Goal: Information Seeking & Learning: Learn about a topic

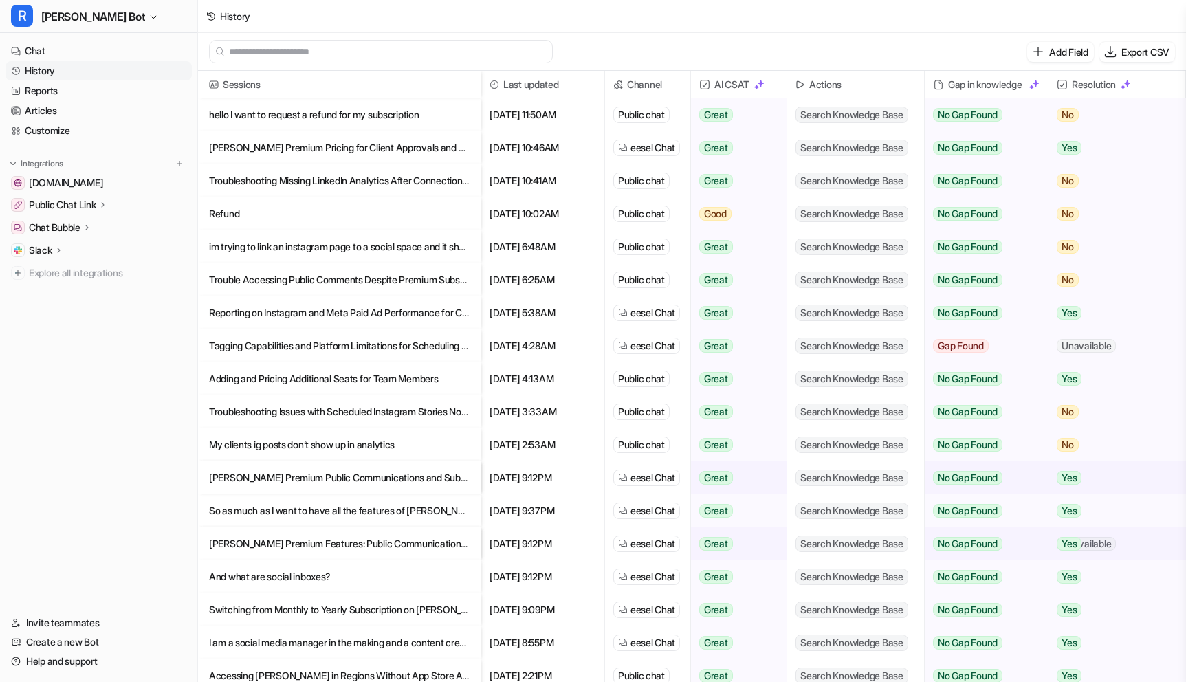
click at [363, 351] on p "Tagging Capabilities and Platform Limitations for Scheduling LinkedIn Posts wit…" at bounding box center [339, 345] width 261 height 33
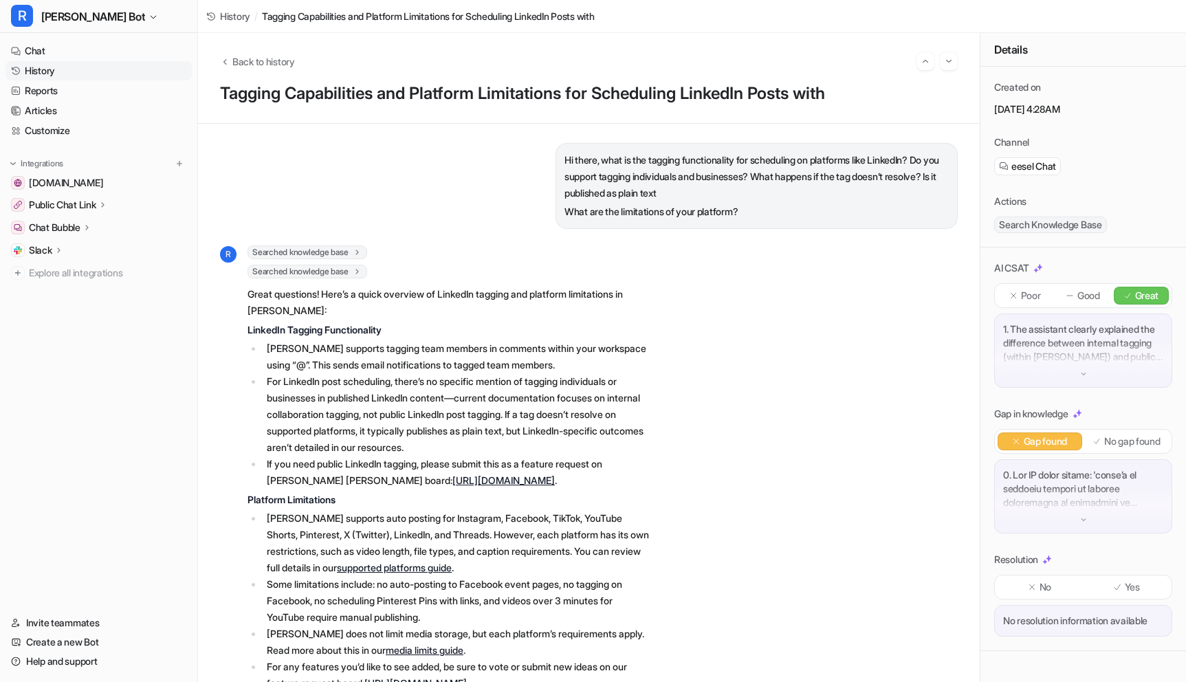
scroll to position [65, 0]
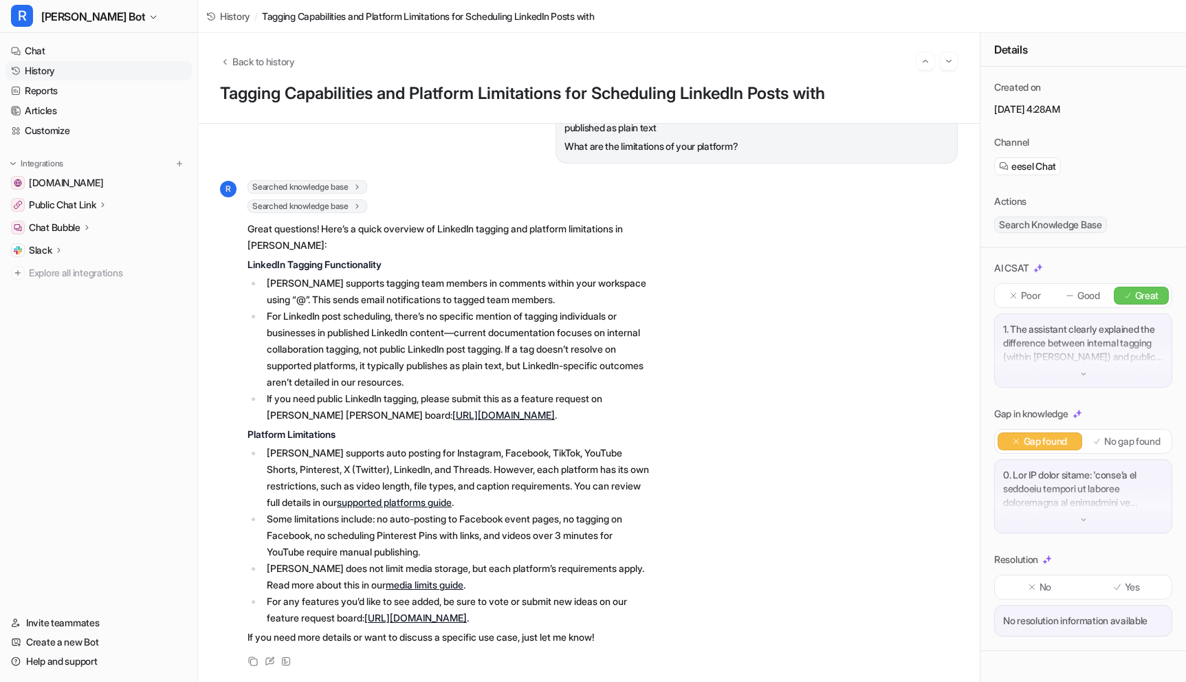
click at [57, 75] on link "History" at bounding box center [98, 70] width 186 height 19
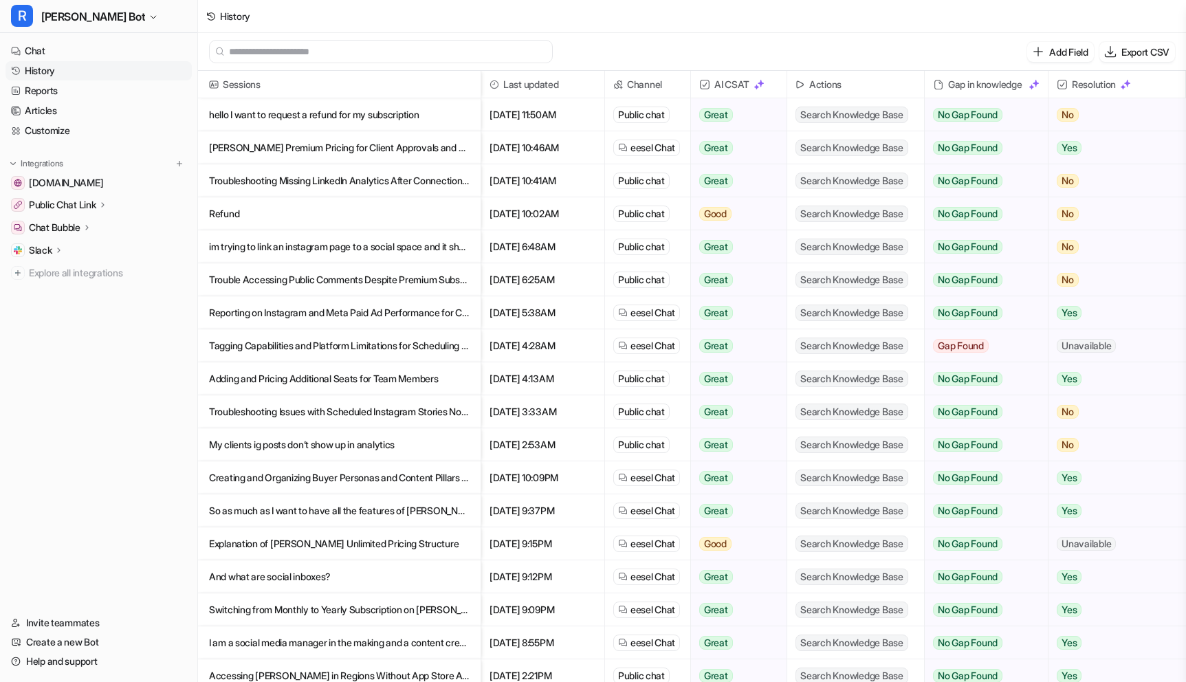
click at [339, 375] on p "Adding and Pricing Additional Seats for Team Members" at bounding box center [339, 378] width 261 height 33
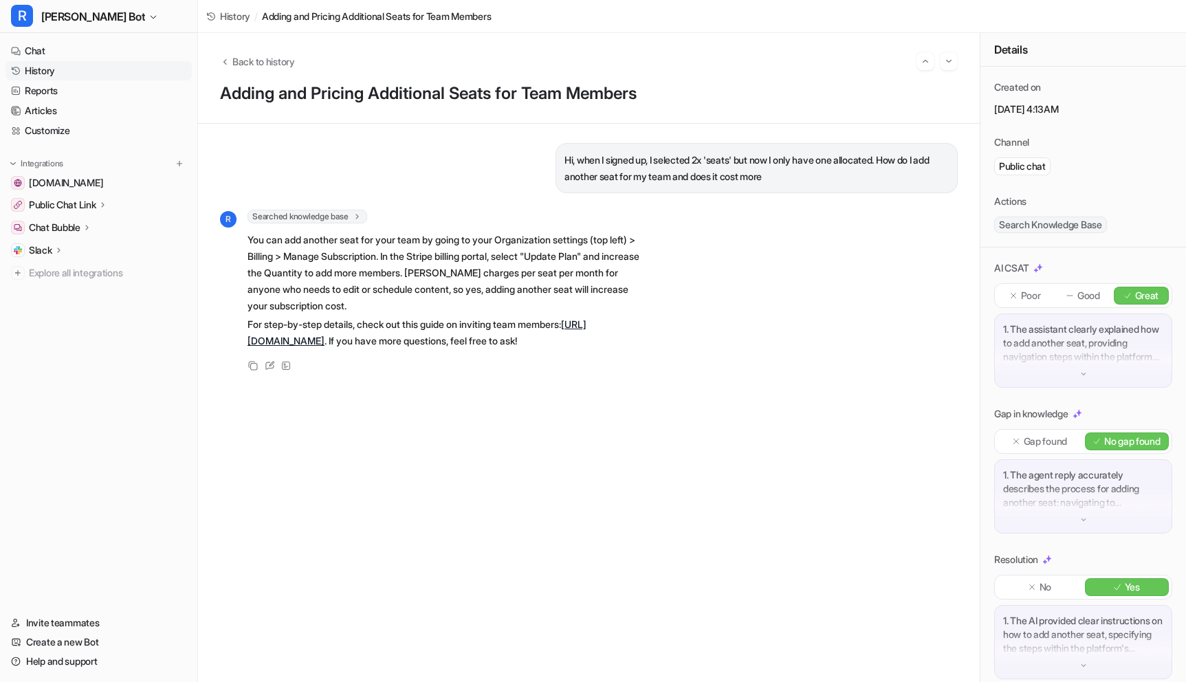
click at [24, 67] on link "History" at bounding box center [98, 70] width 186 height 19
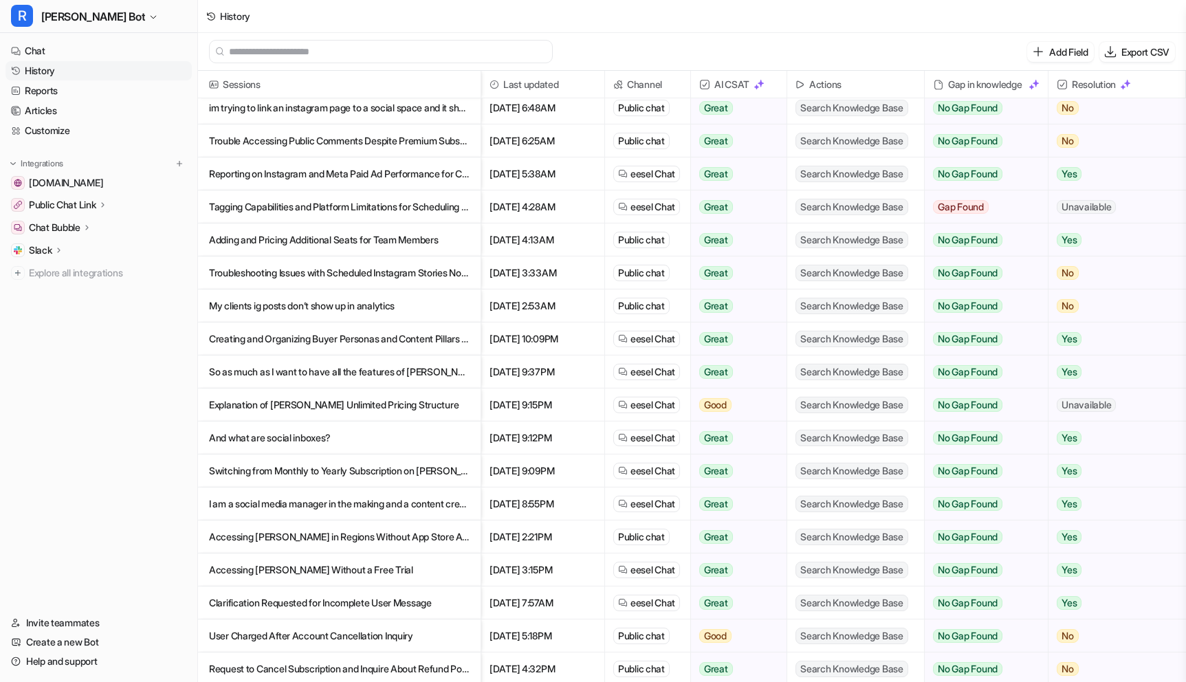
scroll to position [140, 0]
click at [308, 278] on p "Troubleshooting Issues with Scheduled Instagram Stories Not Posting" at bounding box center [339, 272] width 261 height 33
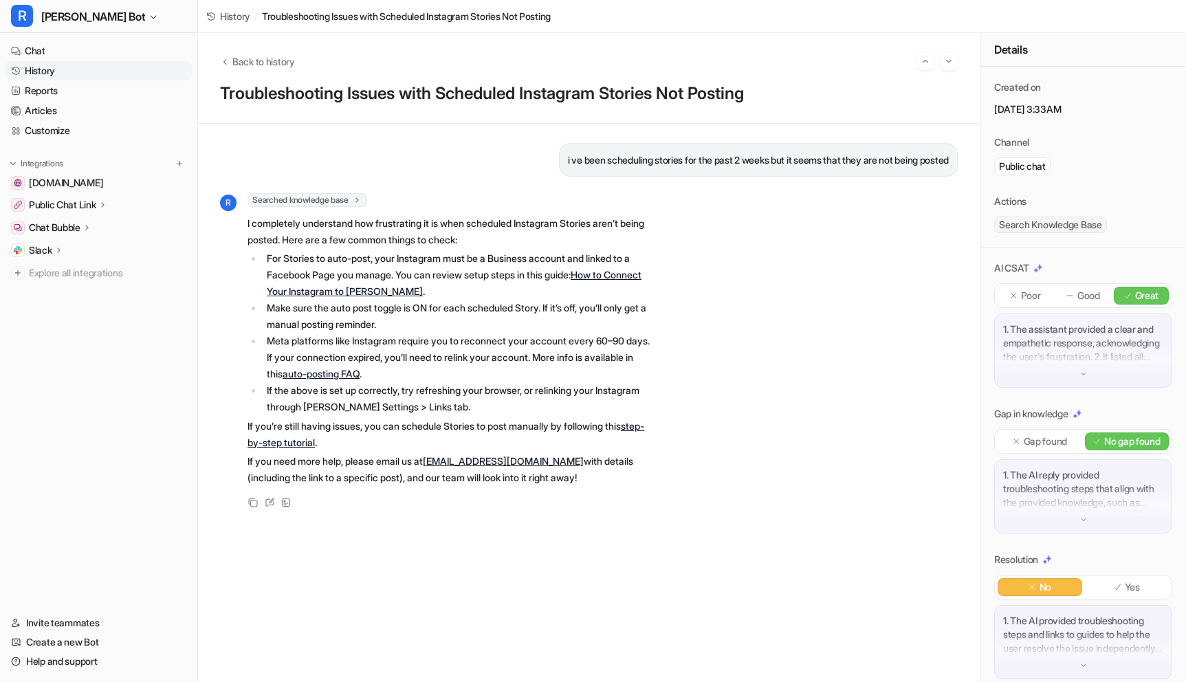
click at [60, 68] on link "History" at bounding box center [98, 70] width 186 height 19
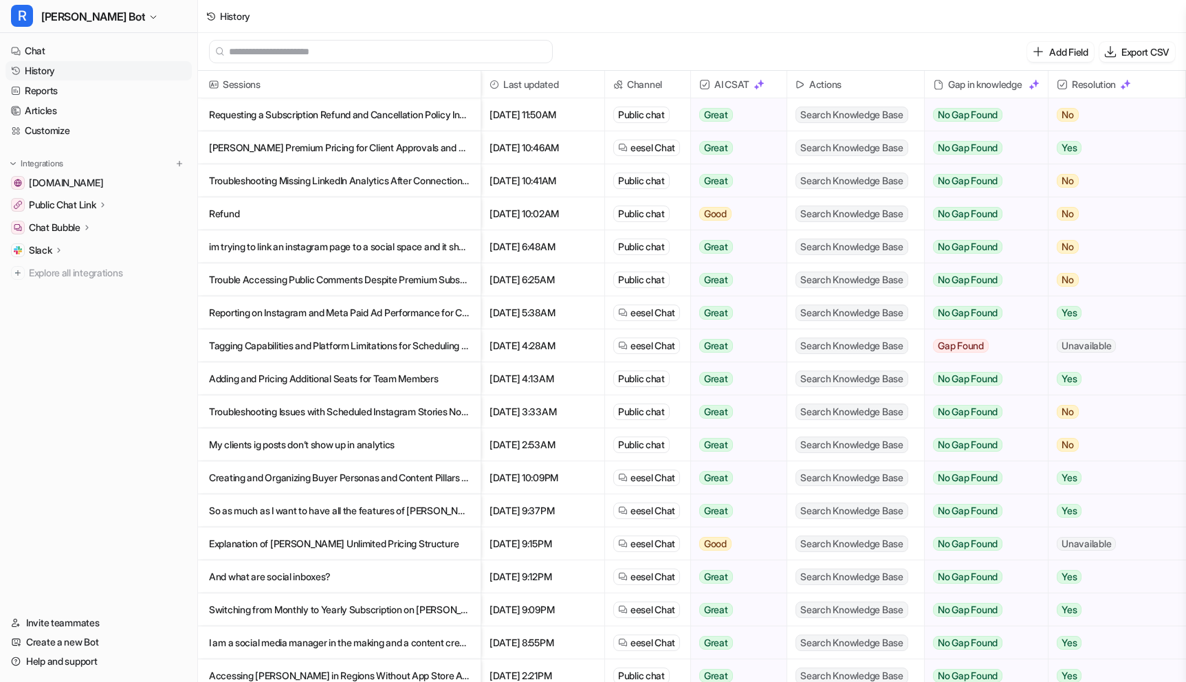
click at [344, 447] on p "My clients ig posts don’t show up in analytics" at bounding box center [339, 444] width 261 height 33
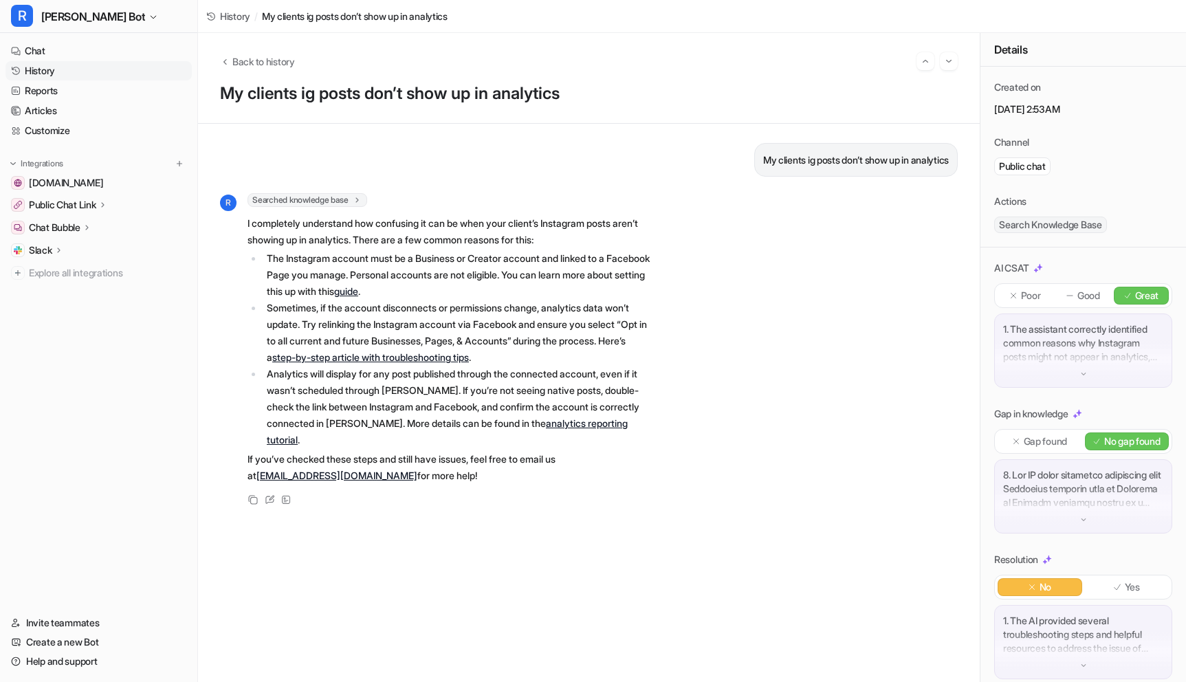
drag, startPoint x: 28, startPoint y: 70, endPoint x: 21, endPoint y: 70, distance: 7.6
click at [27, 70] on link "History" at bounding box center [98, 70] width 186 height 19
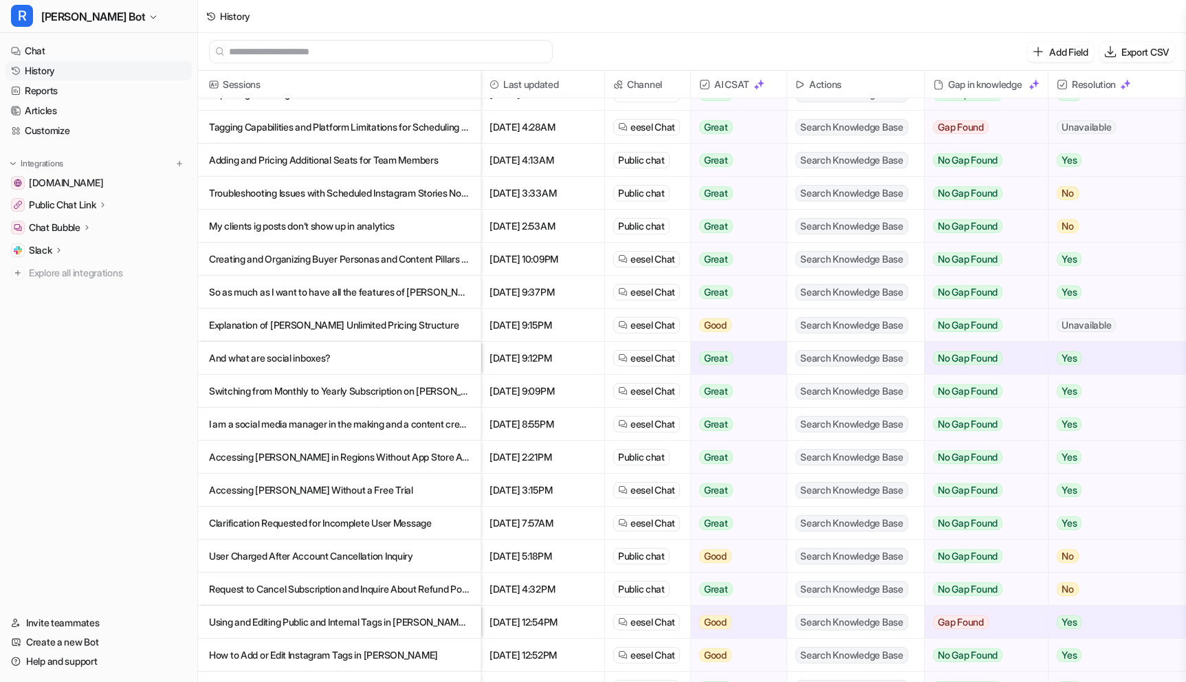
scroll to position [220, 0]
click at [294, 324] on p "Explanation of [PERSON_NAME] Unlimited Pricing Structure" at bounding box center [339, 323] width 261 height 33
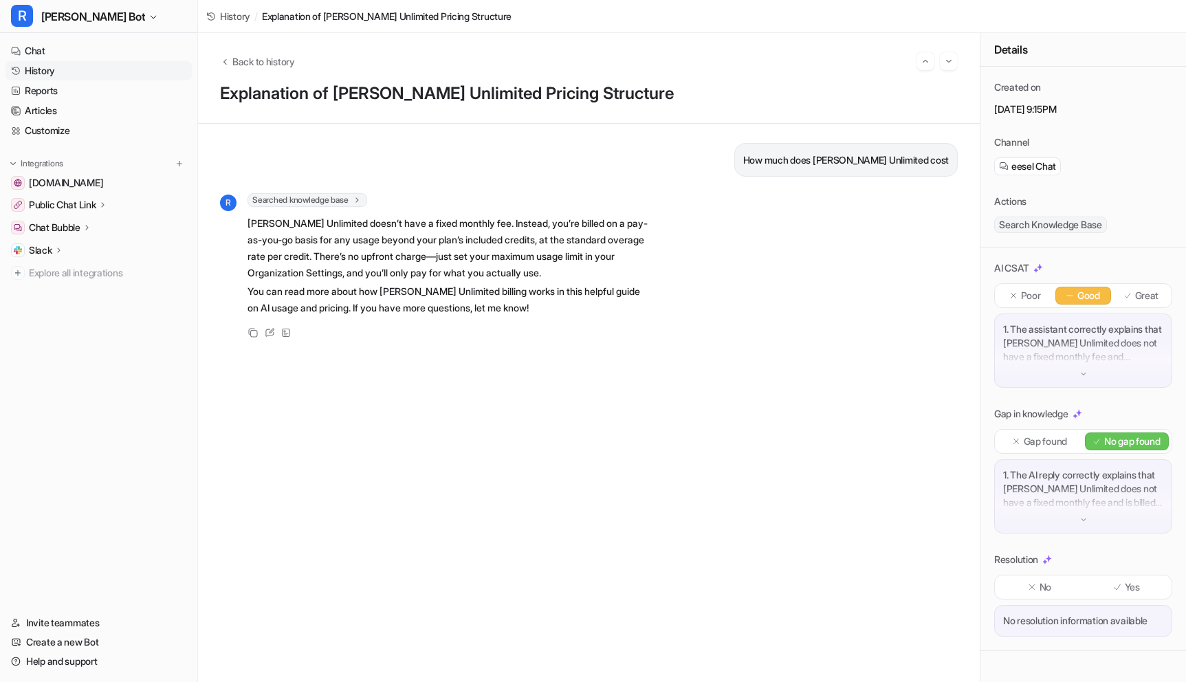
click at [38, 73] on link "History" at bounding box center [98, 70] width 186 height 19
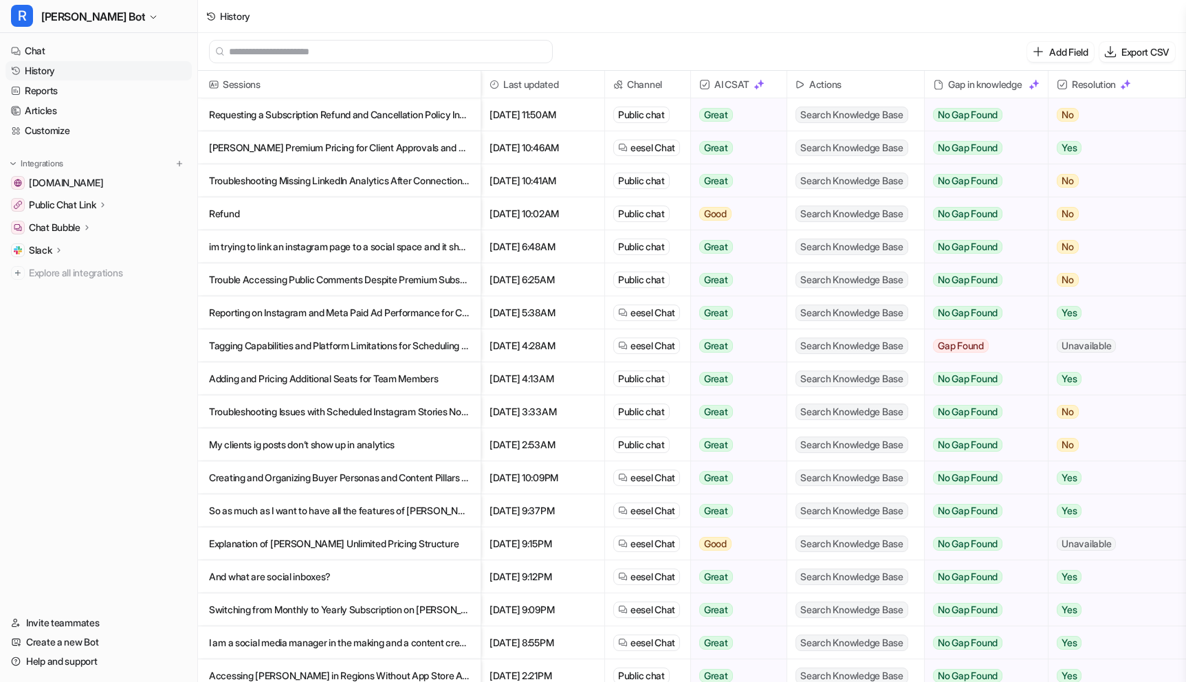
click at [267, 580] on p "And what are social inboxes?" at bounding box center [339, 576] width 261 height 33
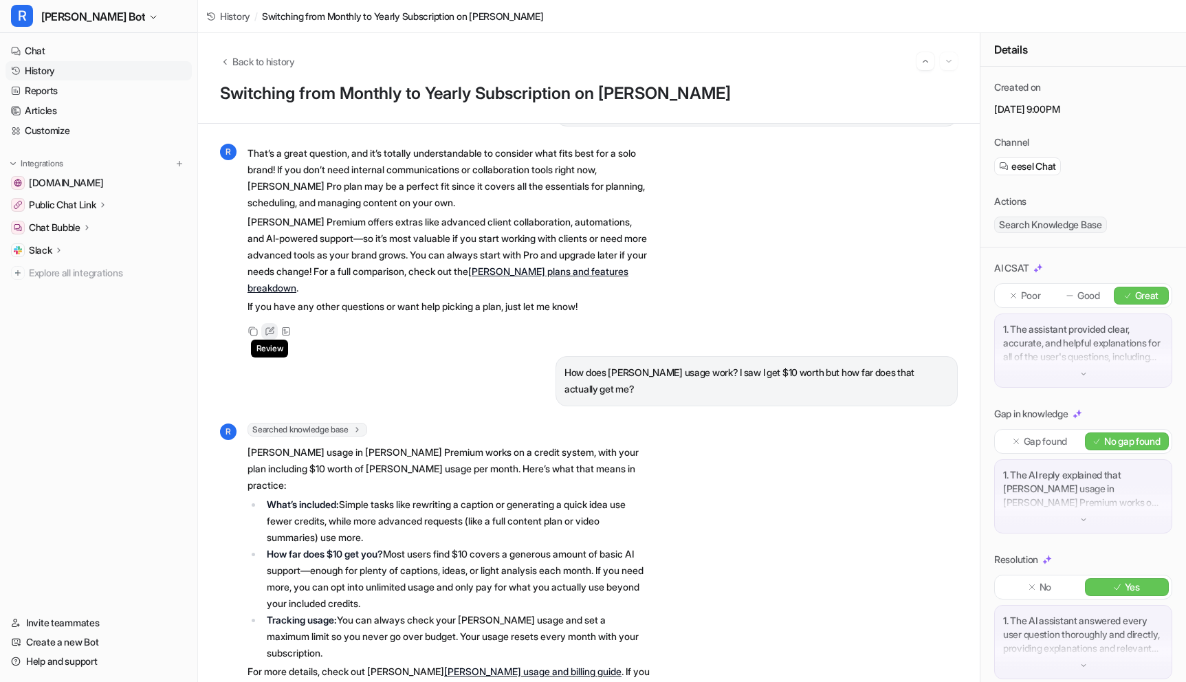
scroll to position [1726, 0]
click at [49, 72] on link "History" at bounding box center [98, 70] width 186 height 19
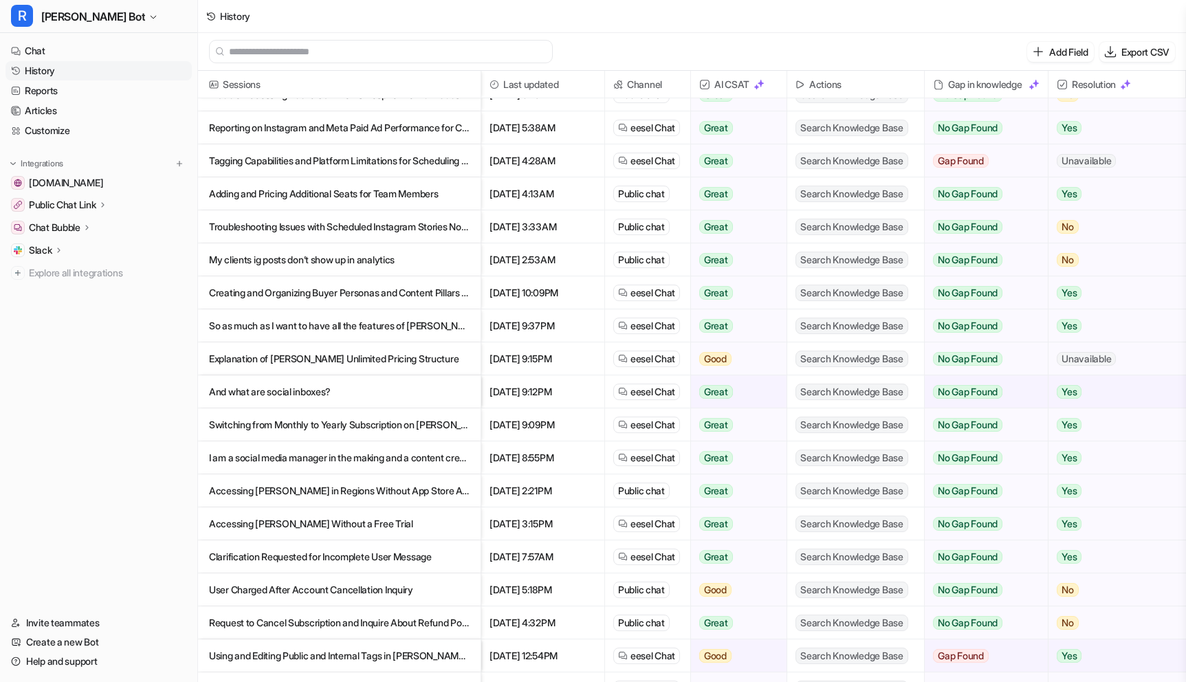
scroll to position [215, 0]
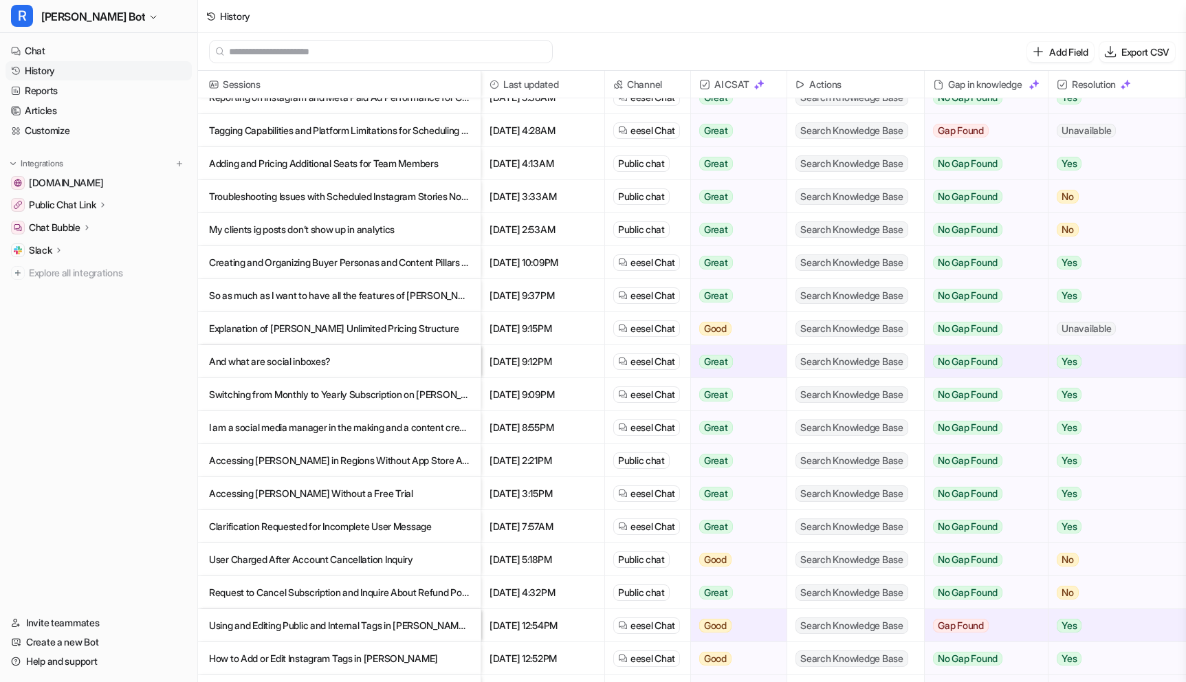
click at [377, 393] on p "Switching from Monthly to Yearly Subscription on [PERSON_NAME]" at bounding box center [339, 394] width 261 height 33
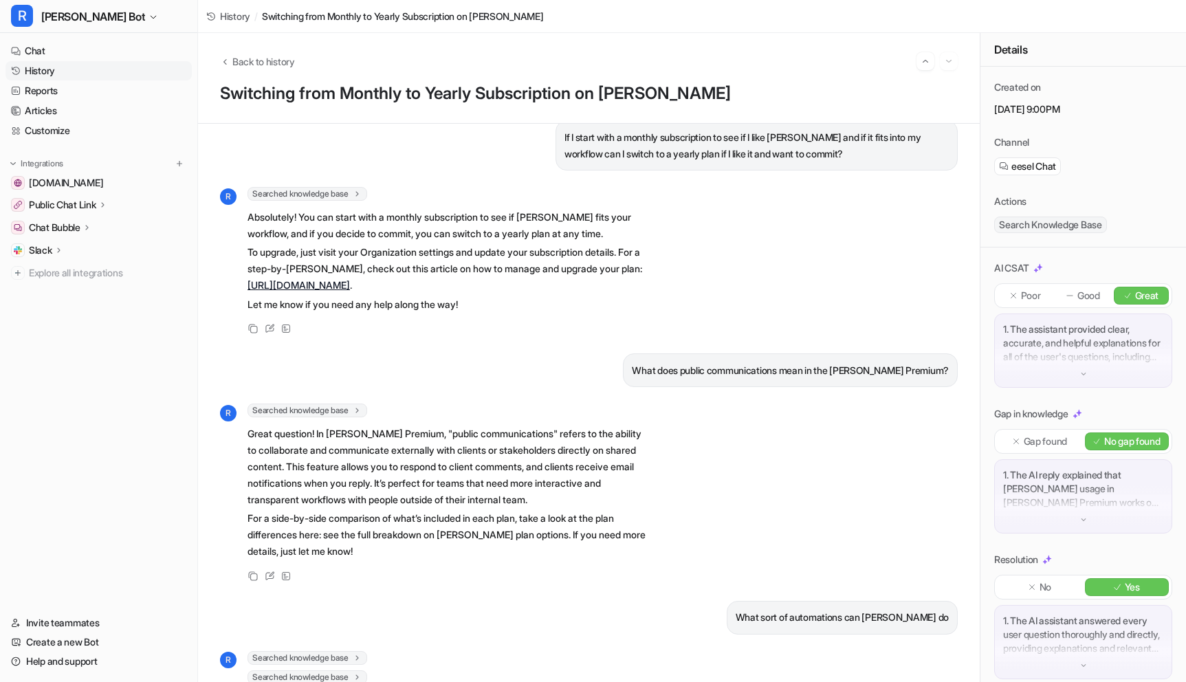
scroll to position [28, 0]
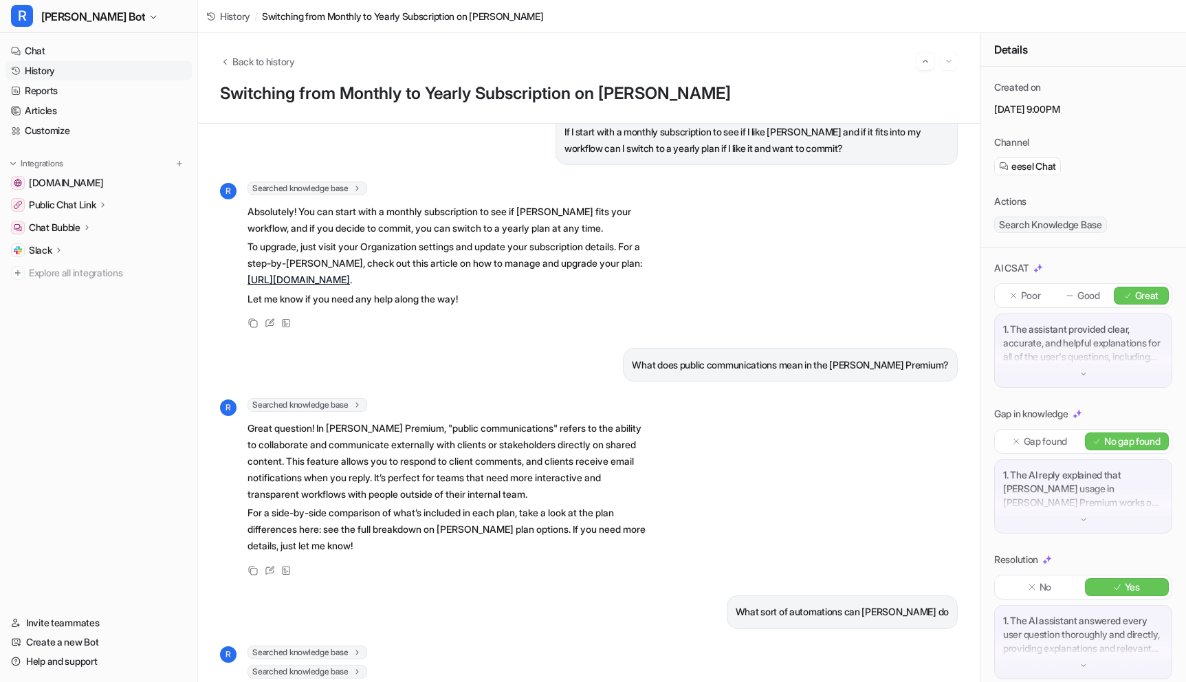
click at [47, 64] on link "History" at bounding box center [98, 70] width 186 height 19
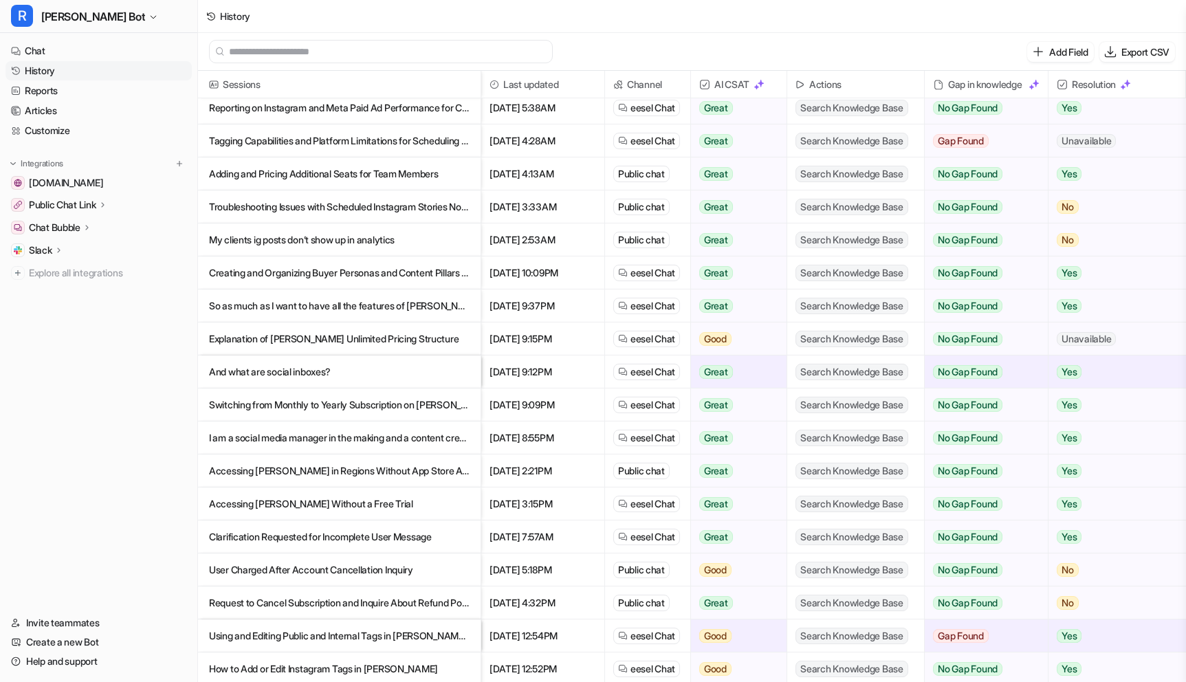
scroll to position [208, 0]
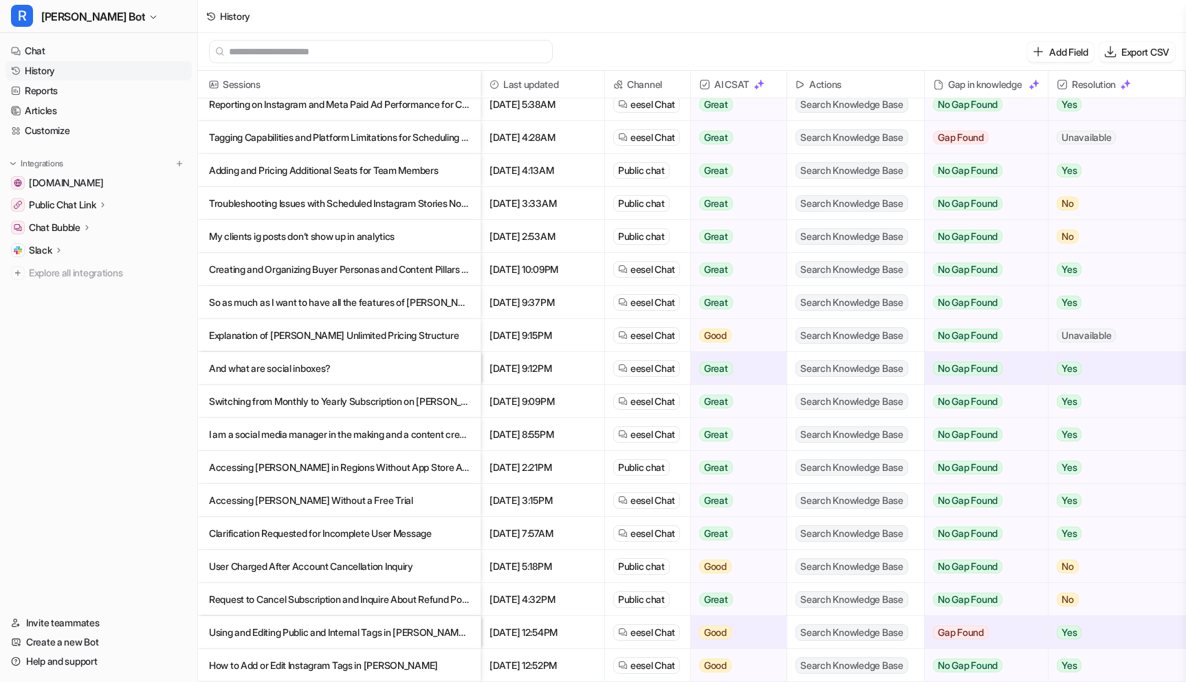
click at [339, 433] on p "I am a social media manager in the making and a content creator can I use fella…" at bounding box center [339, 434] width 261 height 33
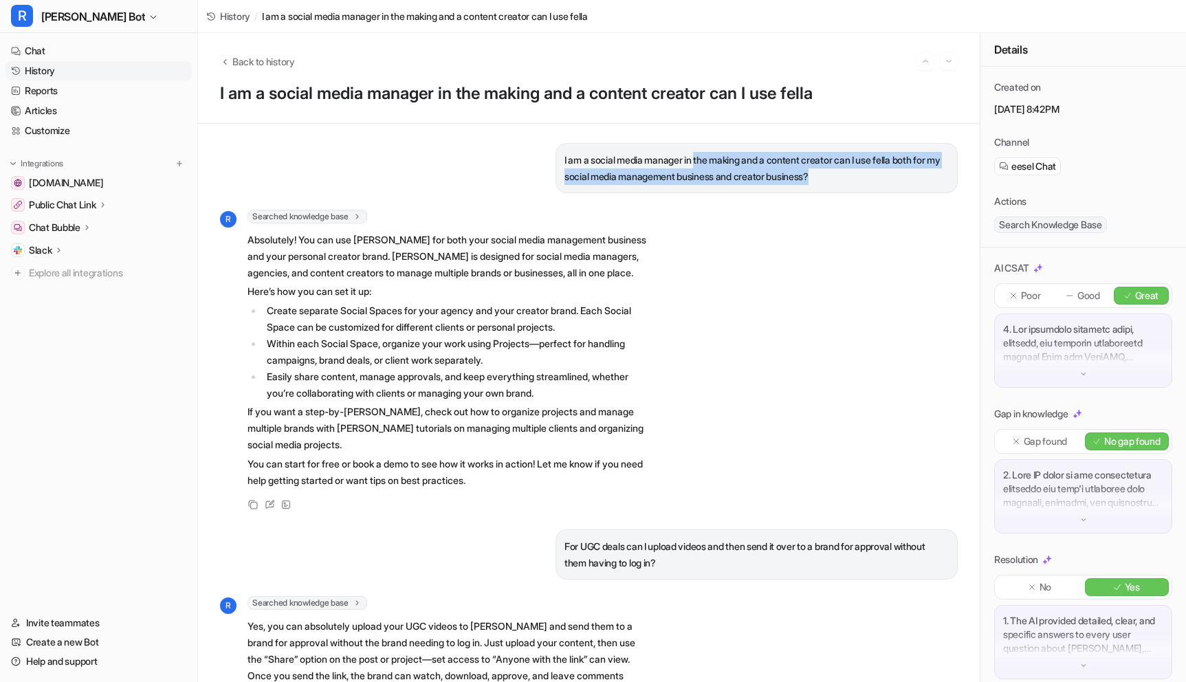
drag, startPoint x: 702, startPoint y: 160, endPoint x: 838, endPoint y: 181, distance: 137.8
click at [838, 181] on p "I am a social media manager in the making and a content creator can I use fella…" at bounding box center [756, 168] width 384 height 33
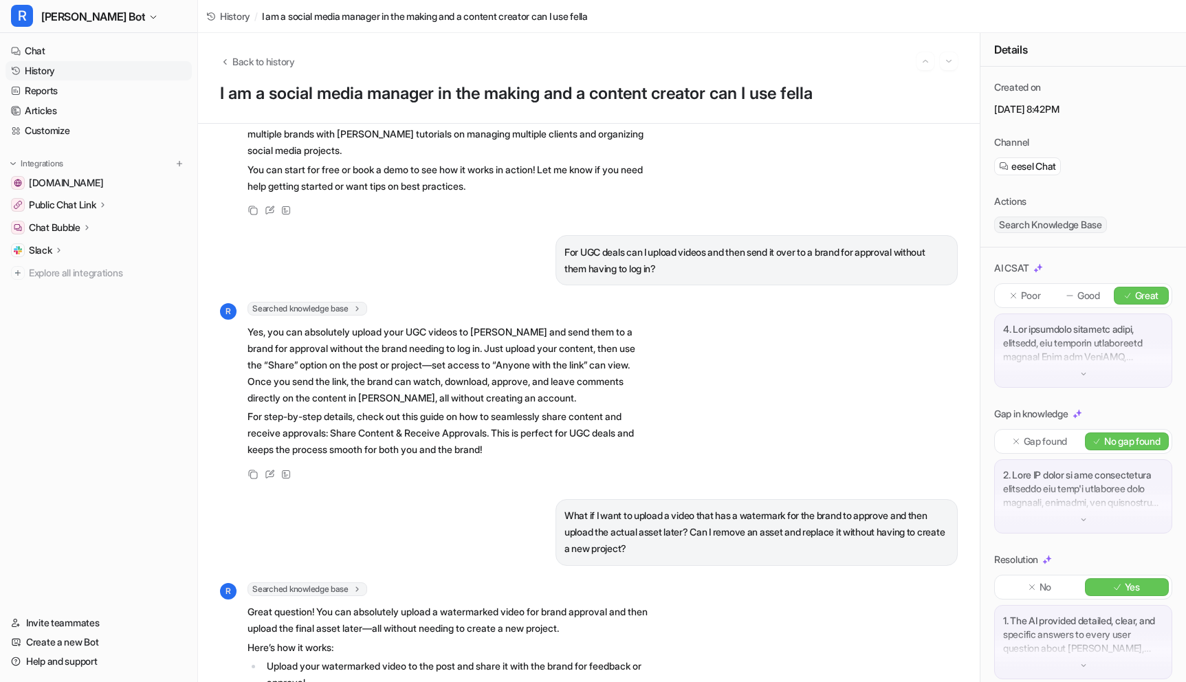
scroll to position [297, 0]
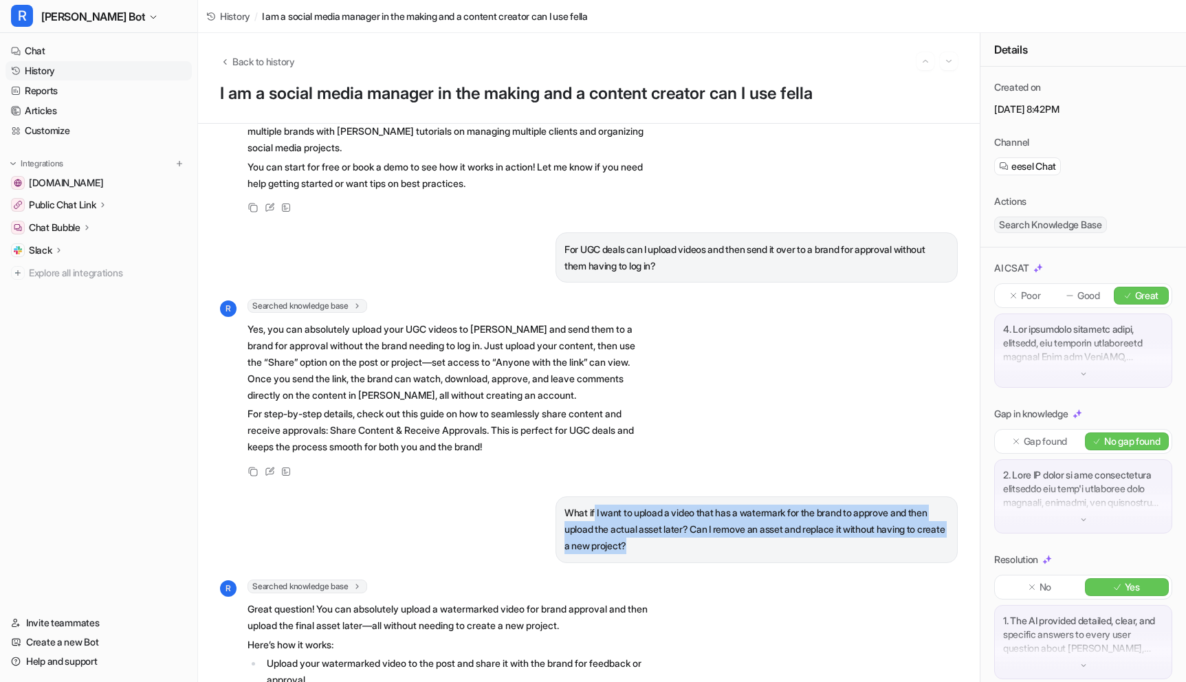
drag, startPoint x: 595, startPoint y: 511, endPoint x: 706, endPoint y: 549, distance: 117.6
click at [706, 549] on p "What if I want to upload a video that has a watermark for the brand to approve …" at bounding box center [756, 529] width 384 height 49
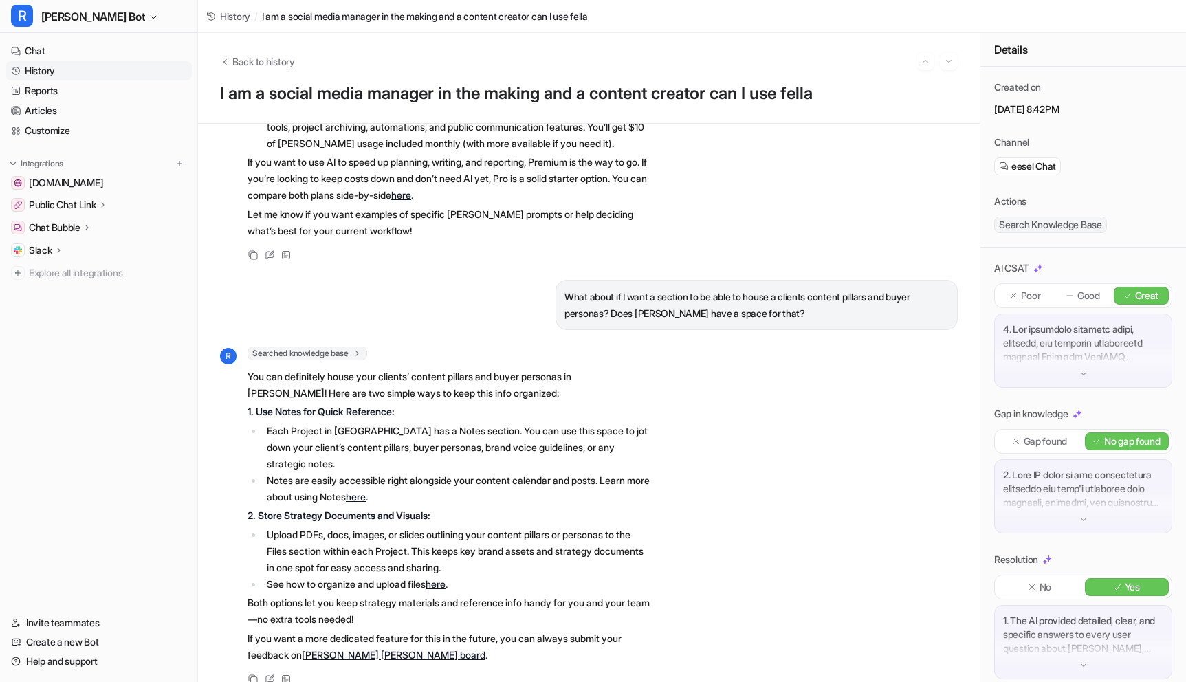
scroll to position [2729, 0]
click at [41, 78] on link "History" at bounding box center [98, 70] width 186 height 19
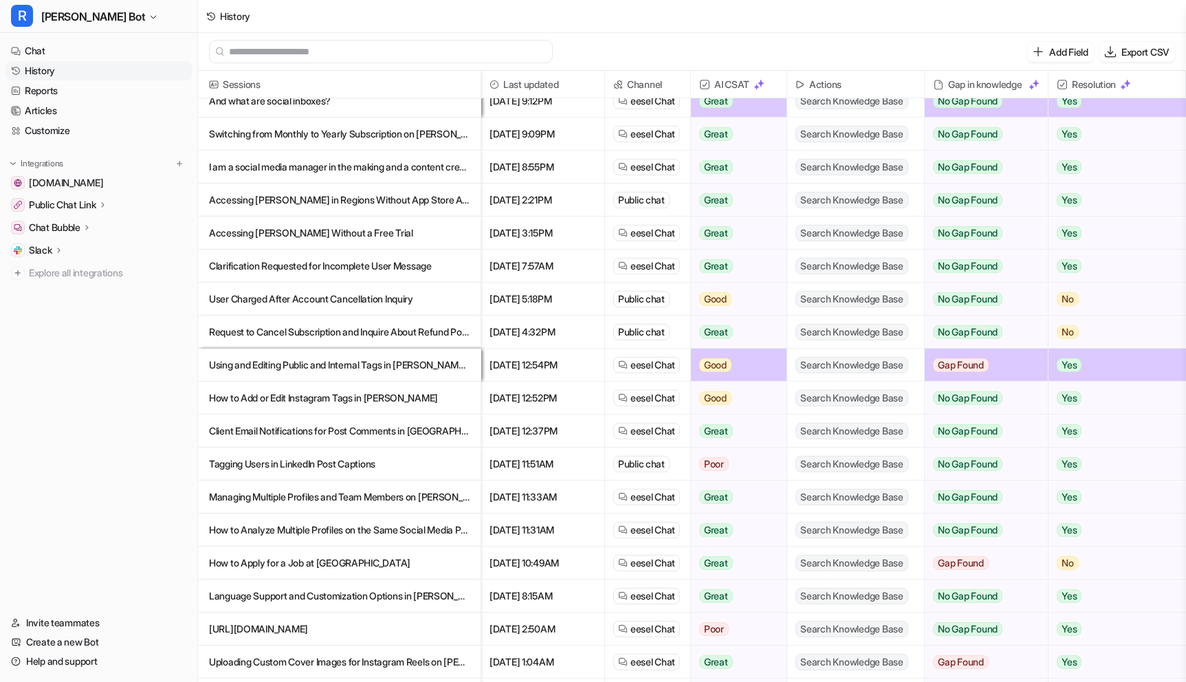
scroll to position [489, 0]
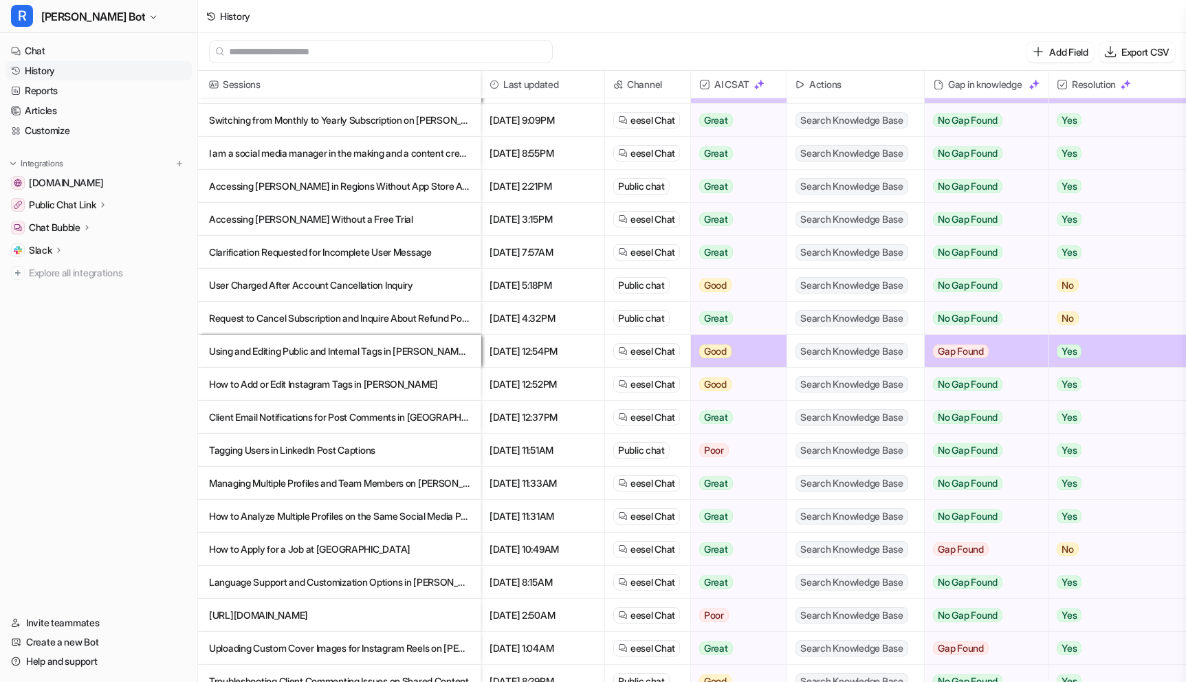
click at [385, 181] on p "Accessing [PERSON_NAME] in Regions Without App Store Availability" at bounding box center [339, 186] width 261 height 33
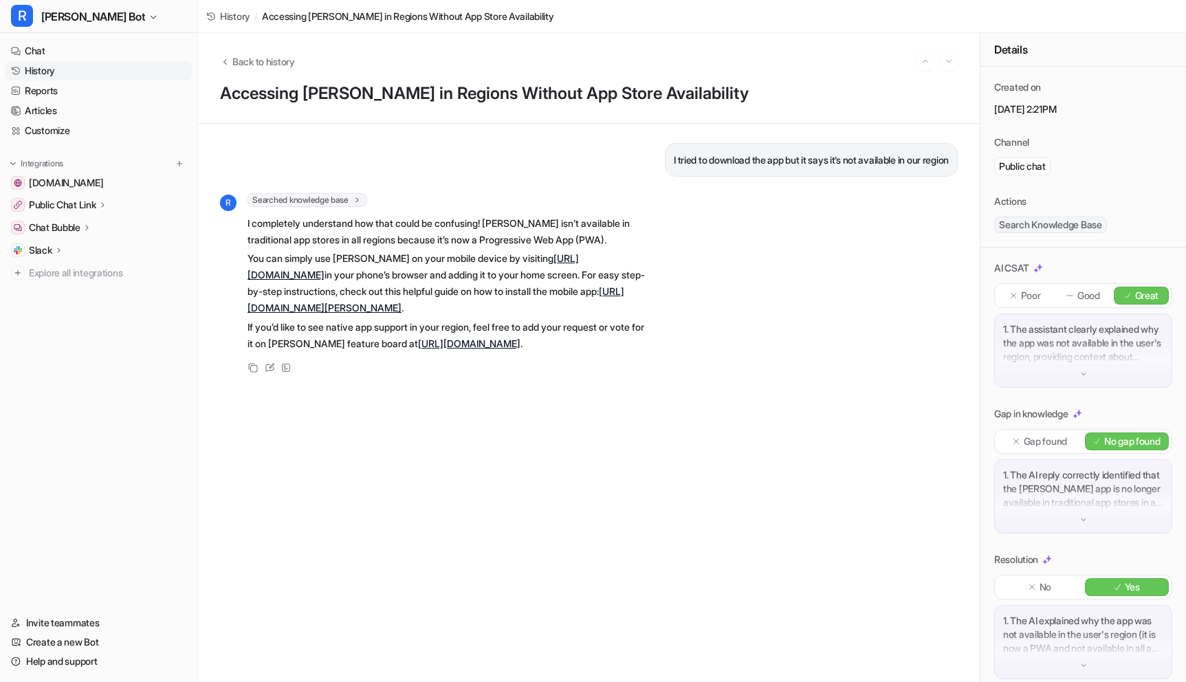
click at [49, 69] on link "History" at bounding box center [98, 70] width 186 height 19
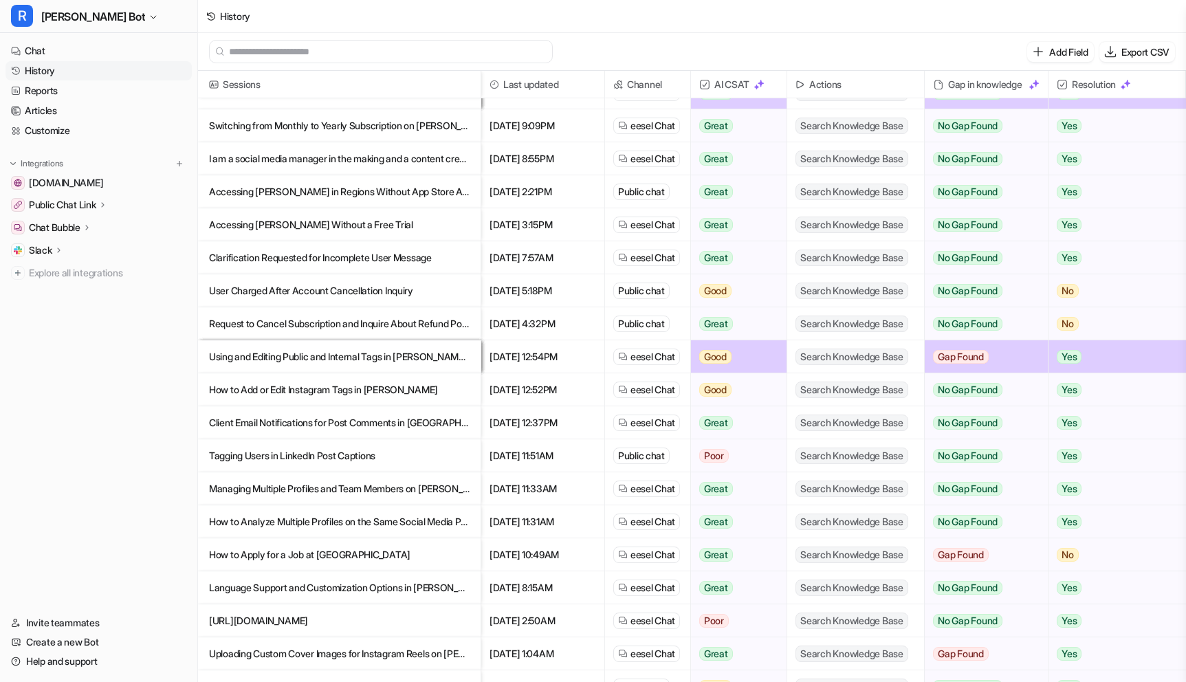
scroll to position [491, 0]
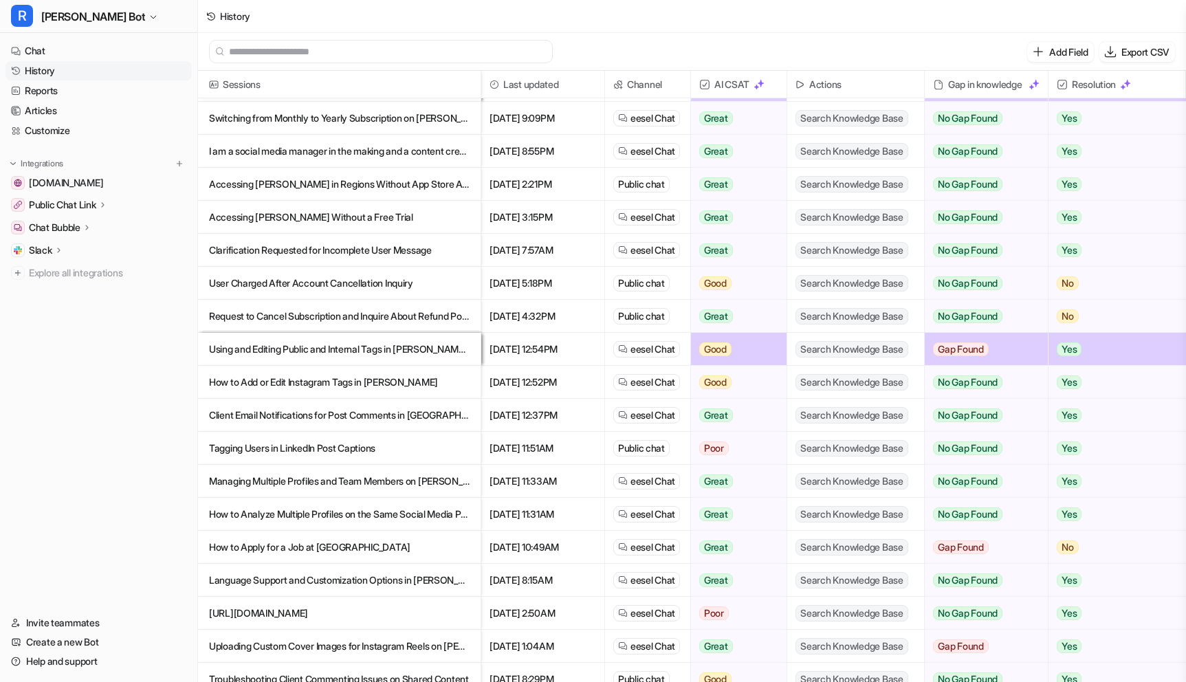
click at [353, 230] on p "Accessing [PERSON_NAME] Without a Free Trial" at bounding box center [339, 217] width 261 height 33
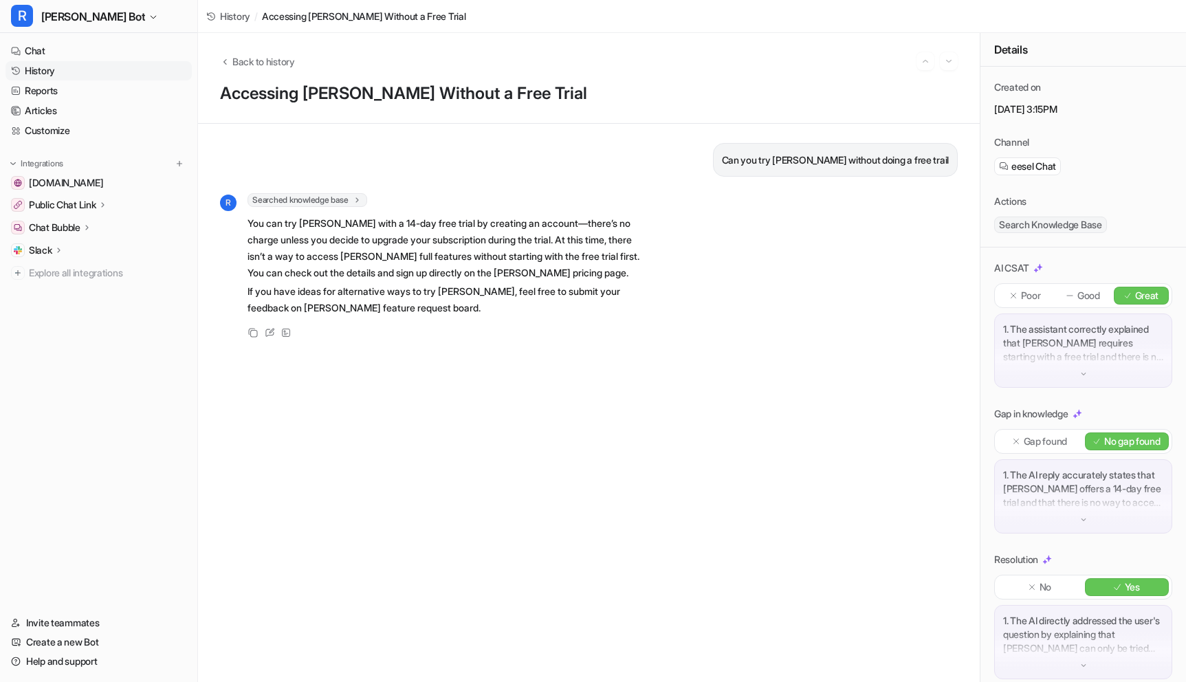
click at [43, 74] on link "History" at bounding box center [98, 70] width 186 height 19
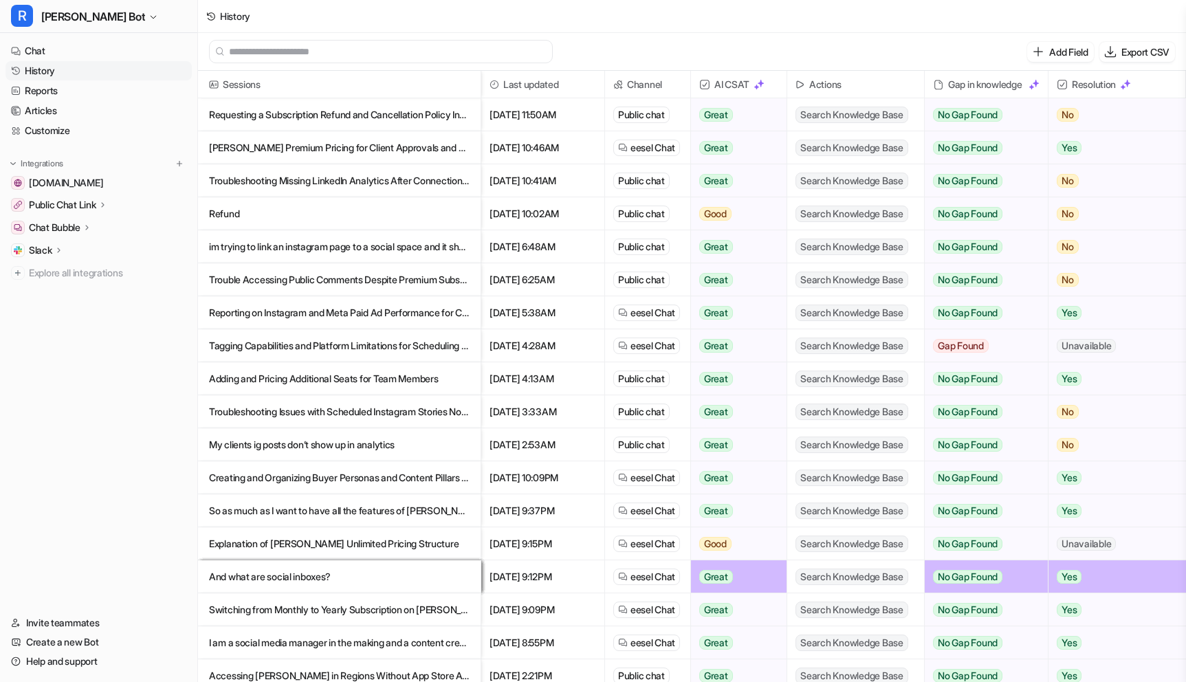
click at [435, 154] on p "[PERSON_NAME] Premium Pricing for Client Approvals and Additional Seats" at bounding box center [339, 147] width 261 height 33
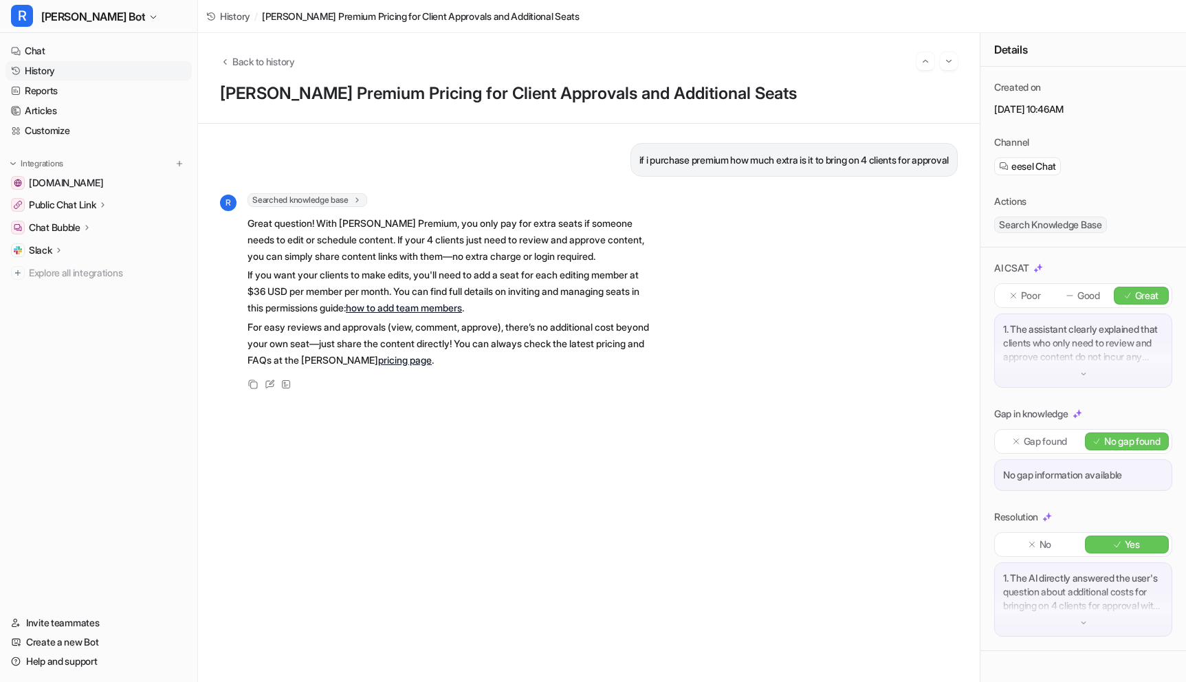
click at [43, 72] on link "History" at bounding box center [98, 70] width 186 height 19
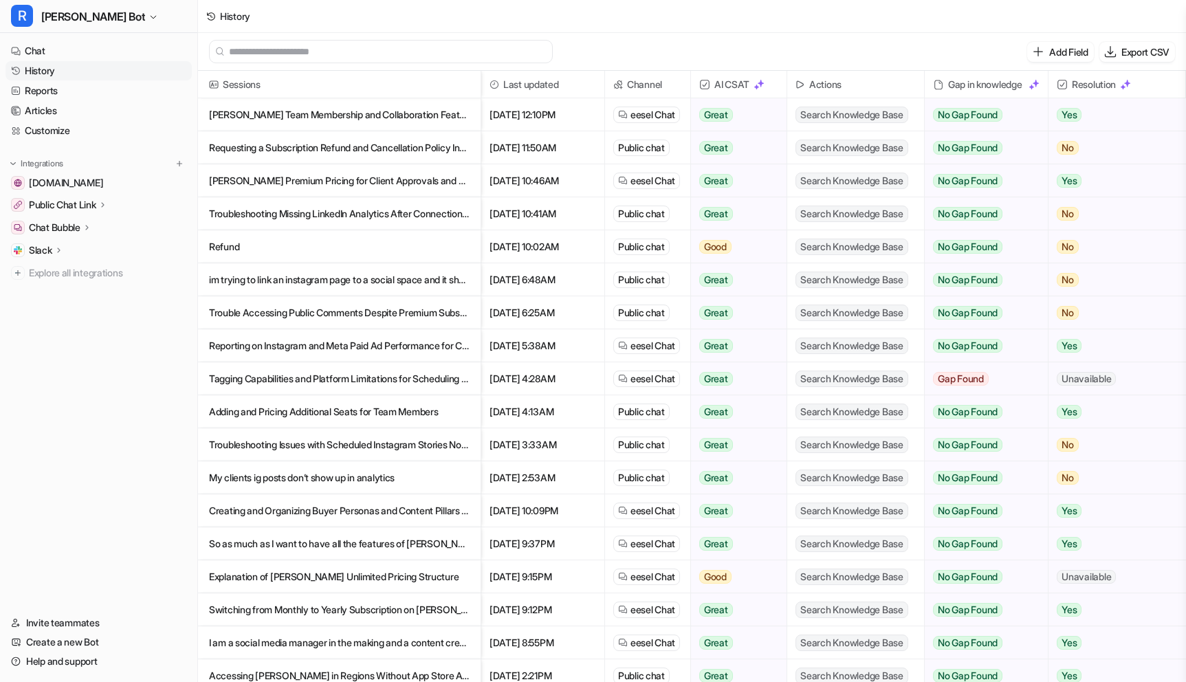
click at [280, 115] on p "[PERSON_NAME] Team Membership and Collaboration Features Explained" at bounding box center [339, 114] width 261 height 33
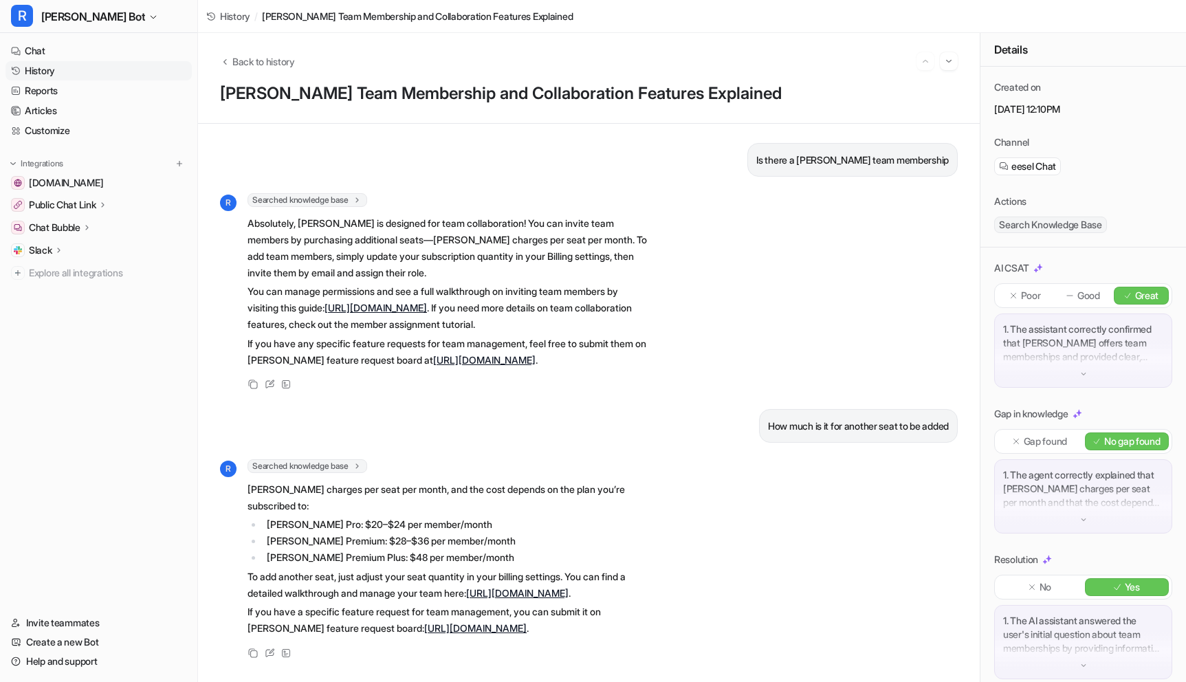
scroll to position [8, 0]
click at [39, 76] on link "History" at bounding box center [98, 70] width 186 height 19
